Goal: Check status: Check status

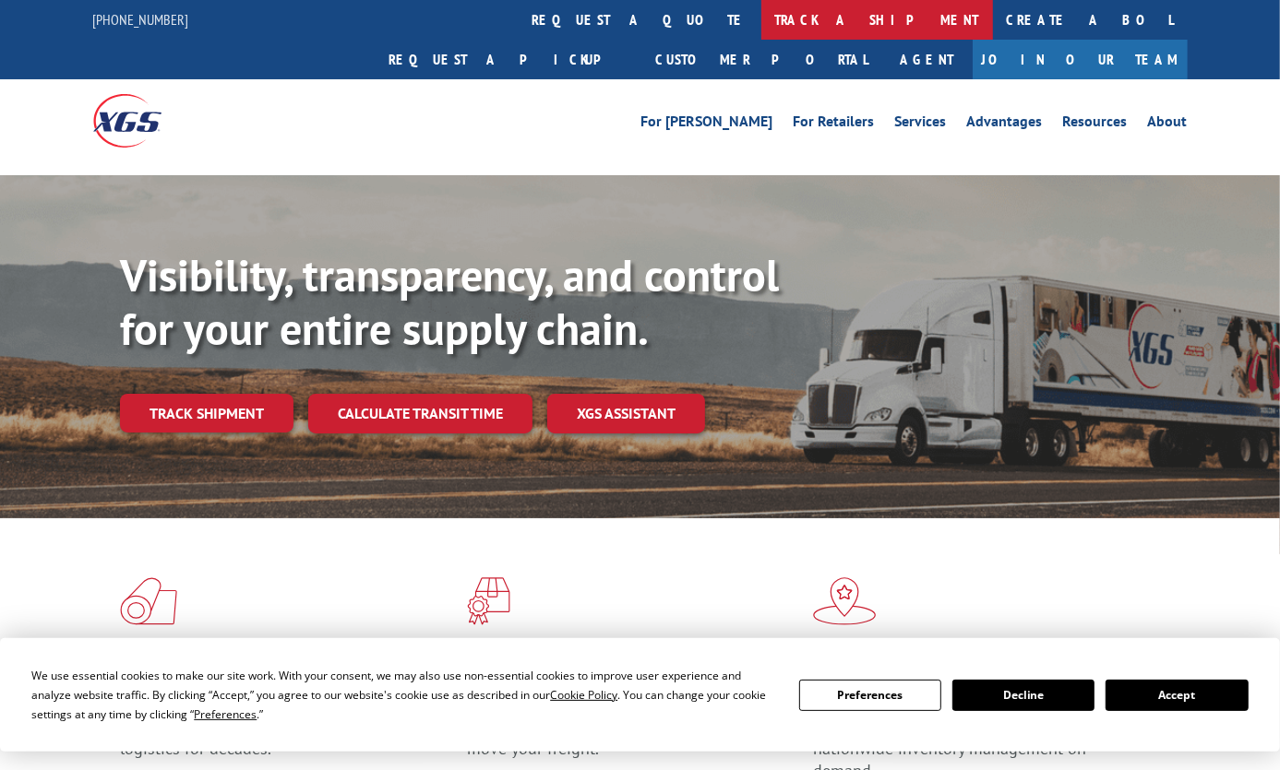
click at [761, 14] on link "track a shipment" at bounding box center [877, 20] width 232 height 40
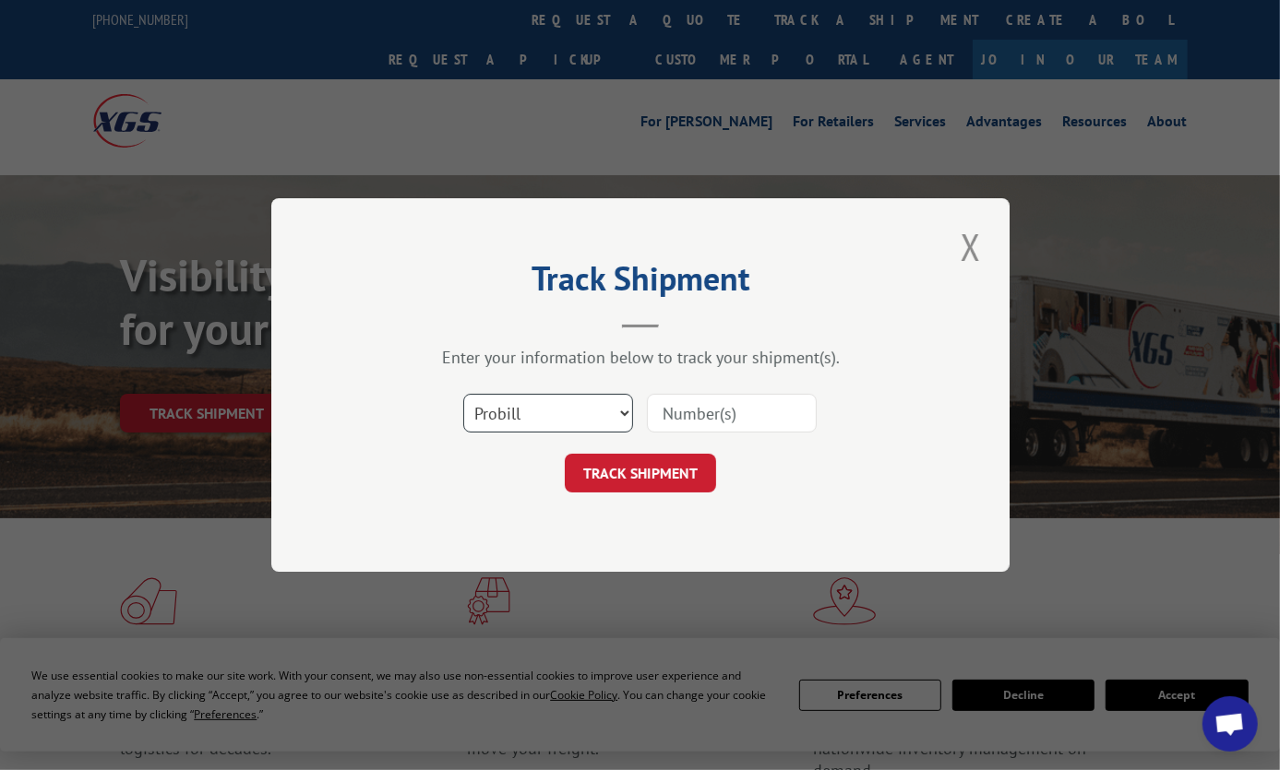
click at [559, 404] on select "Select category... Probill BOL PO" at bounding box center [548, 413] width 170 height 39
select select "po"
click at [463, 394] on select "Select category... Probill BOL PO" at bounding box center [548, 413] width 170 height 39
click at [710, 402] on input at bounding box center [732, 413] width 170 height 39
paste input "ENG85554-9"
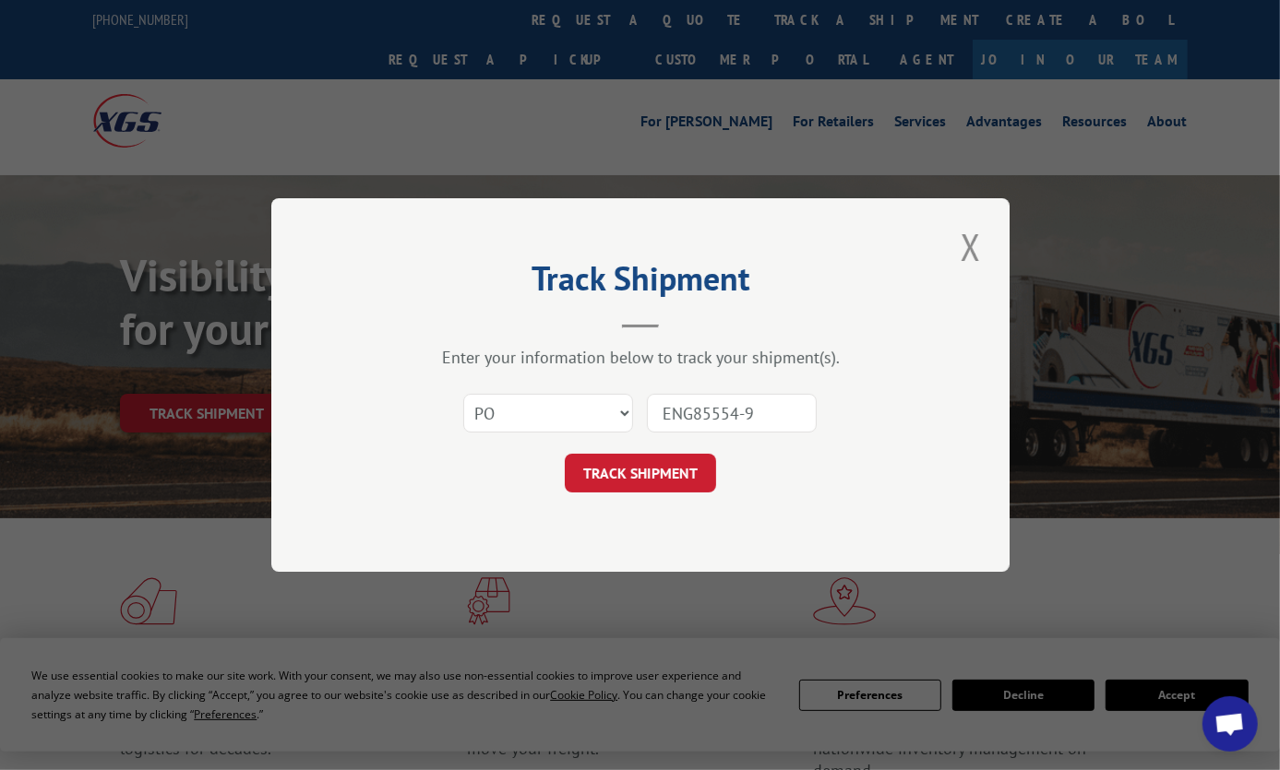
type input "ENG85554-9"
click at [660, 460] on button "TRACK SHIPMENT" at bounding box center [640, 473] width 151 height 39
